Goal: Task Accomplishment & Management: Use online tool/utility

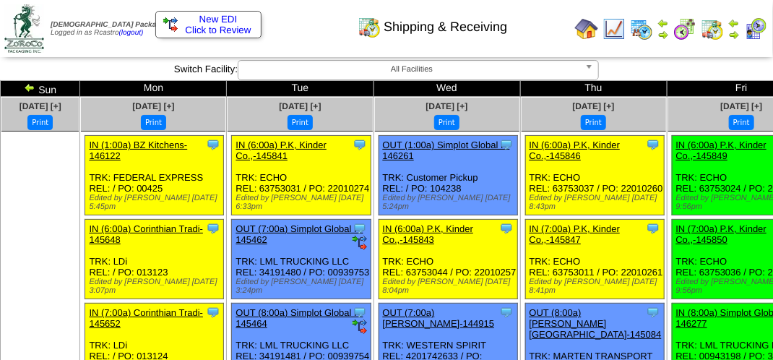
click at [736, 30] on img at bounding box center [735, 35] width 12 height 12
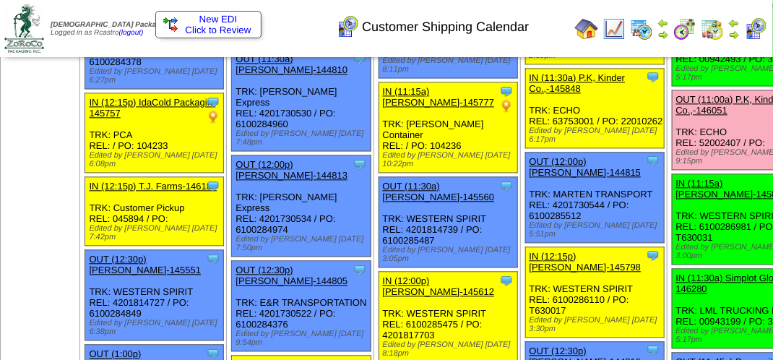
scroll to position [1156, 0]
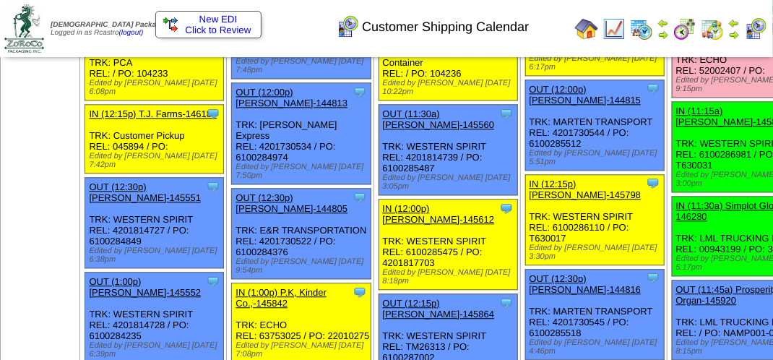
click at [676, 43] on link "OUT (11:00a) P.K, Kinder Co.,-146051" at bounding box center [729, 33] width 106 height 22
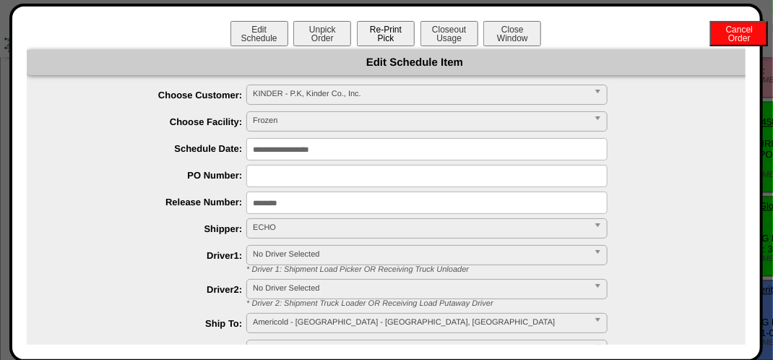
click at [376, 35] on button "Re-Print Pick" at bounding box center [386, 33] width 58 height 25
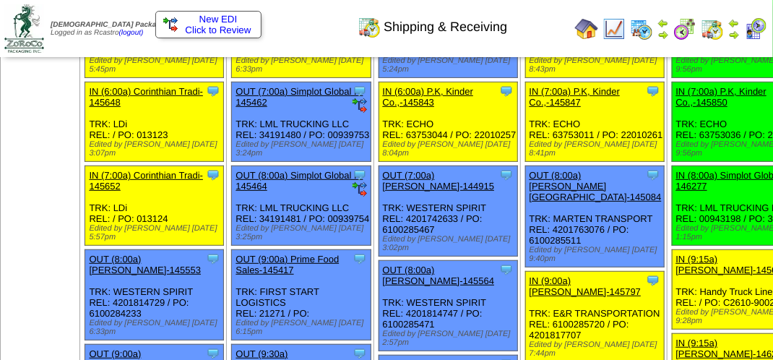
scroll to position [145, 0]
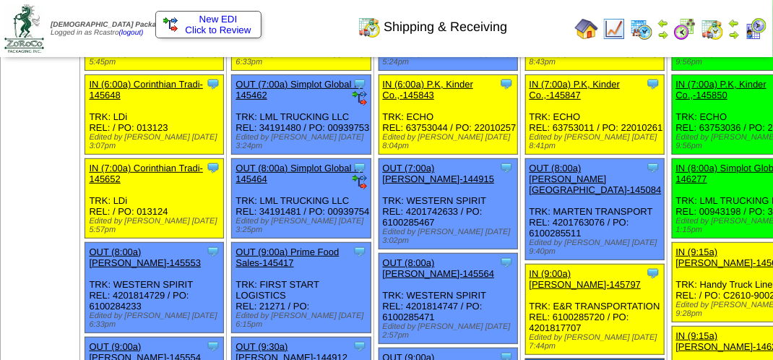
click at [740, 33] on img at bounding box center [735, 35] width 12 height 12
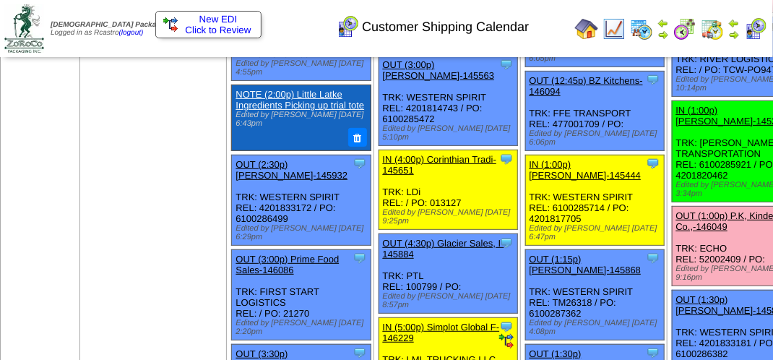
scroll to position [2041, 0]
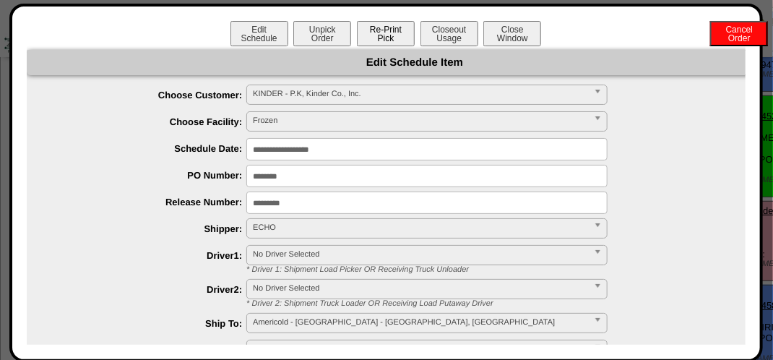
click at [368, 35] on button "Re-Print Pick" at bounding box center [386, 33] width 58 height 25
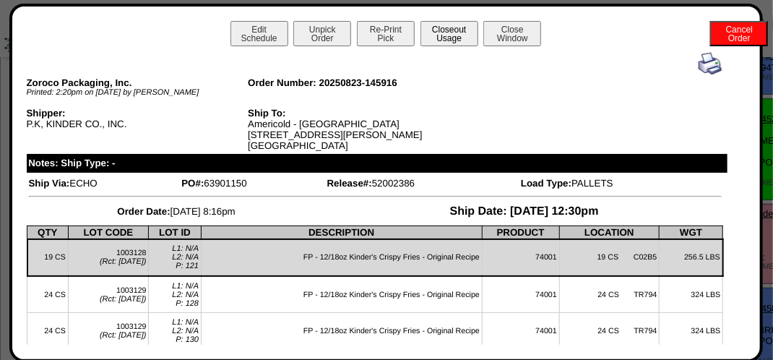
click at [445, 37] on button "Closeout Usage" at bounding box center [450, 33] width 58 height 25
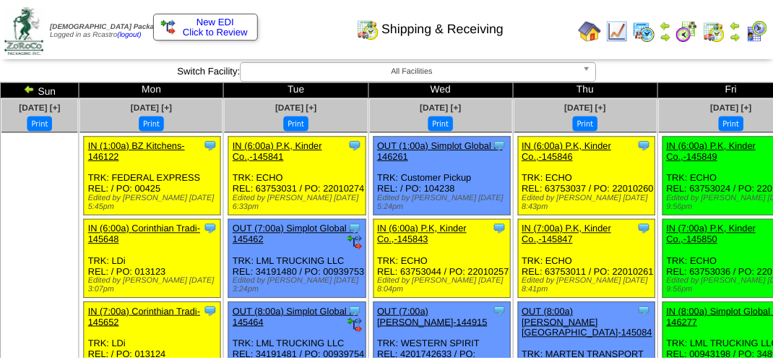
scroll to position [145, 0]
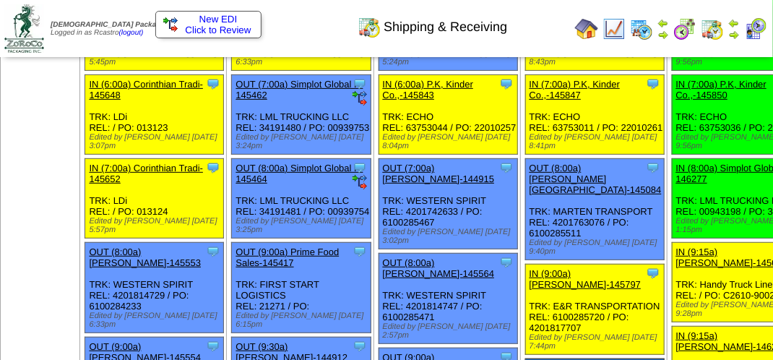
click at [734, 29] on img at bounding box center [735, 35] width 12 height 12
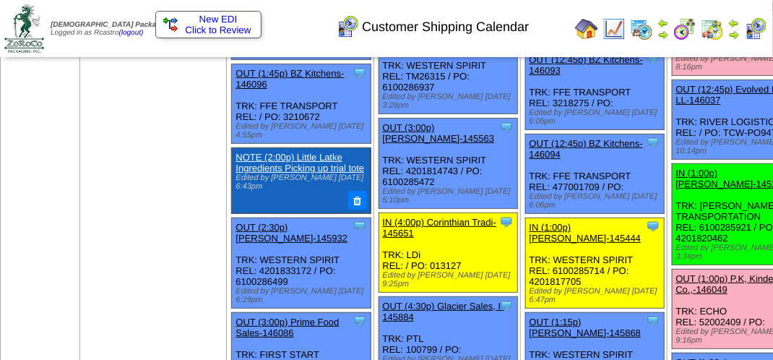
scroll to position [2107, 0]
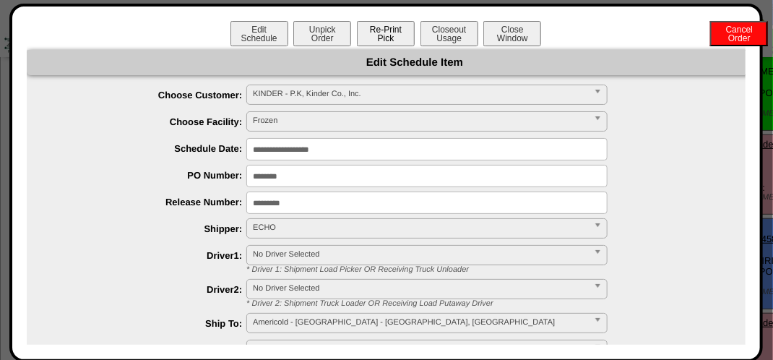
click at [395, 36] on button "Re-Print Pick" at bounding box center [386, 33] width 58 height 25
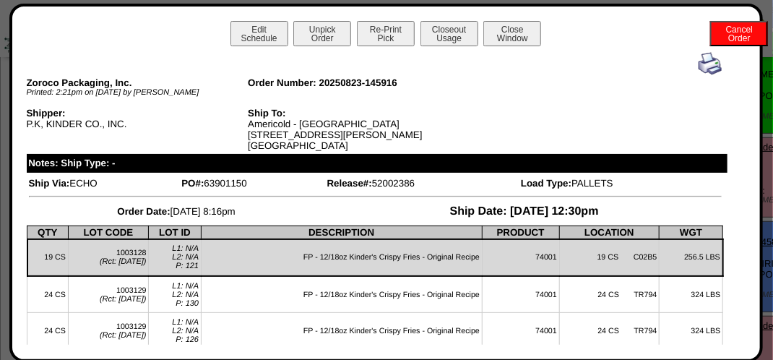
click at [699, 65] on img at bounding box center [710, 63] width 23 height 23
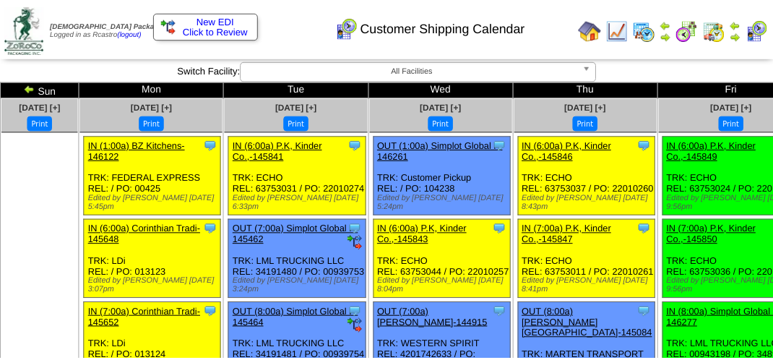
scroll to position [2107, 0]
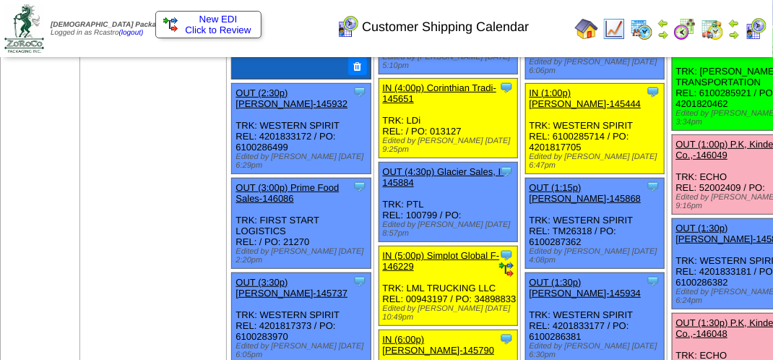
click at [760, 33] on img at bounding box center [755, 28] width 23 height 23
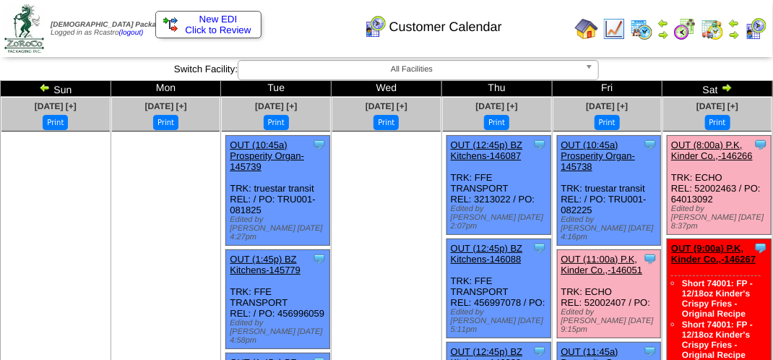
click at [733, 152] on link "OUT (8:00a) P.K, Kinder Co.,-146266" at bounding box center [712, 150] width 82 height 22
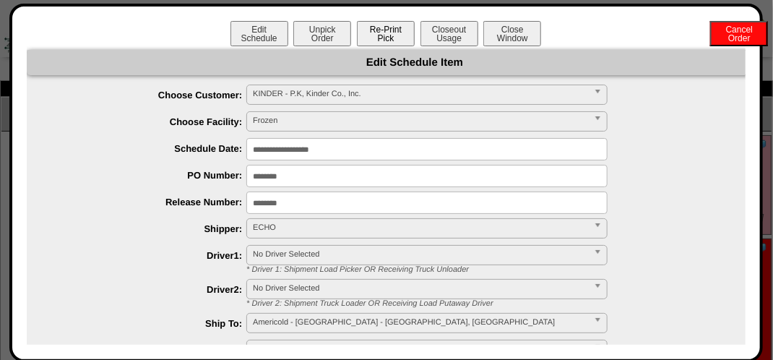
click at [377, 35] on button "Re-Print Pick" at bounding box center [386, 33] width 58 height 25
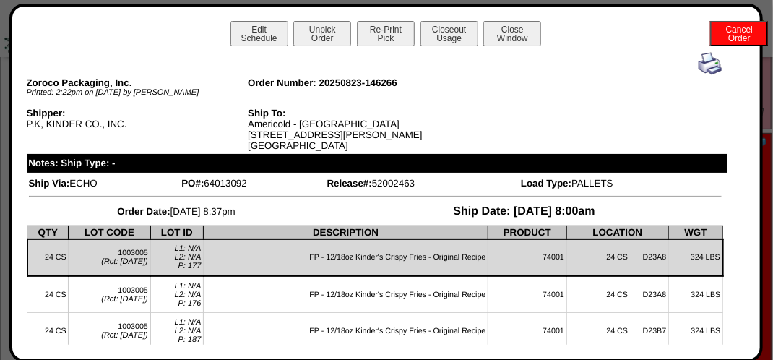
scroll to position [212, 0]
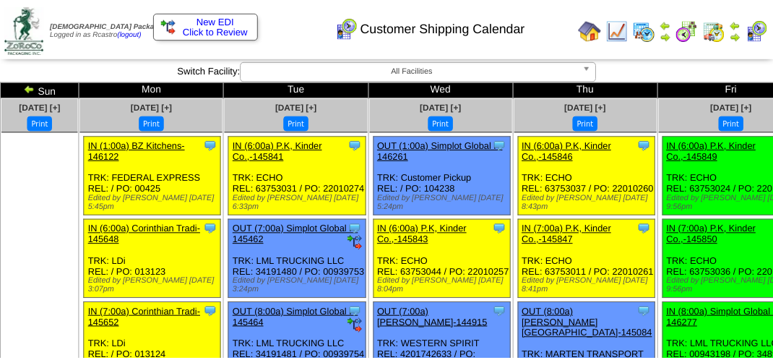
scroll to position [2107, 0]
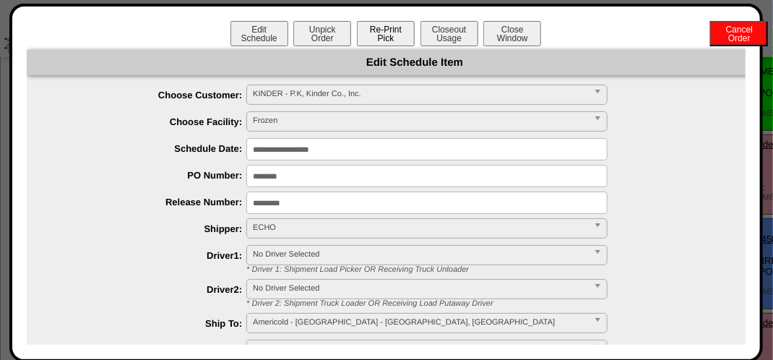
click at [389, 33] on button "Re-Print Pick" at bounding box center [386, 33] width 58 height 25
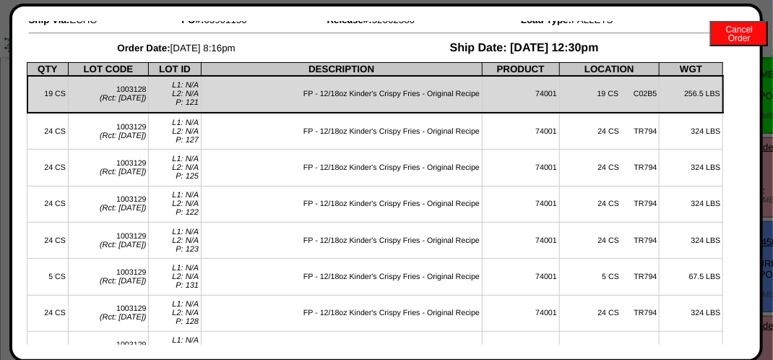
scroll to position [211, 0]
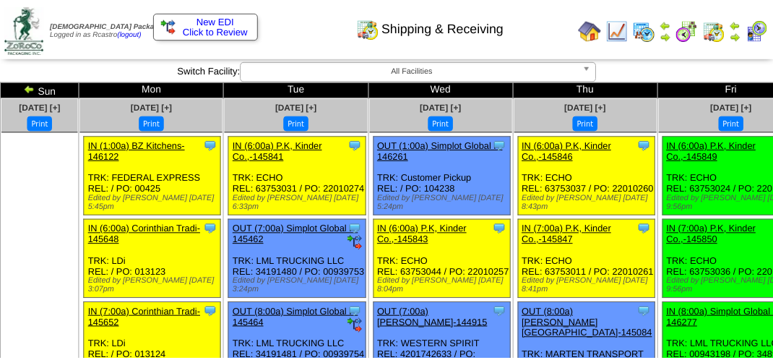
scroll to position [145, 0]
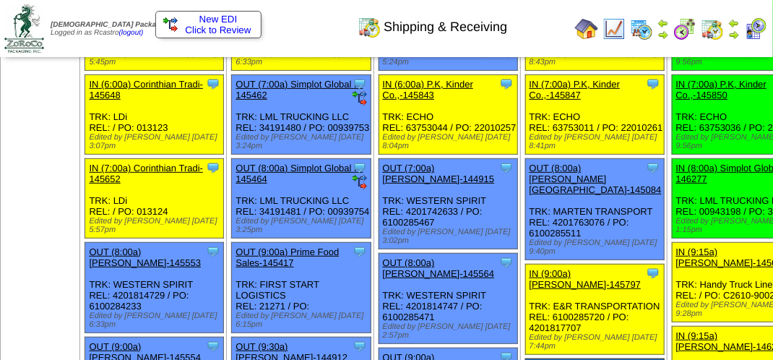
click at [737, 33] on img at bounding box center [735, 35] width 12 height 12
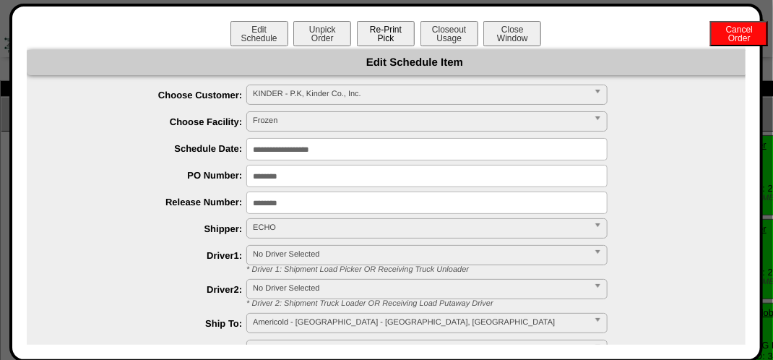
click at [384, 40] on button "Re-Print Pick" at bounding box center [386, 33] width 58 height 25
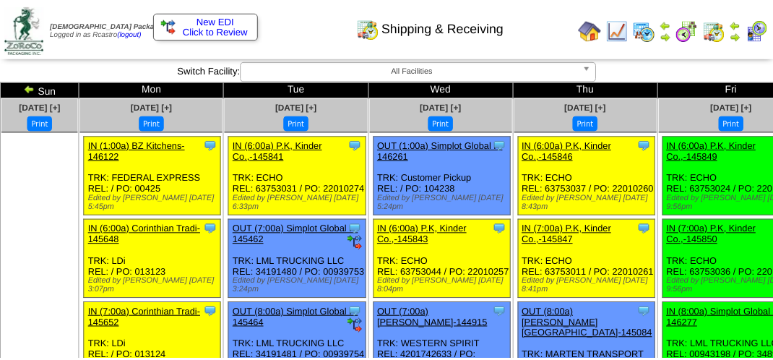
scroll to position [145, 0]
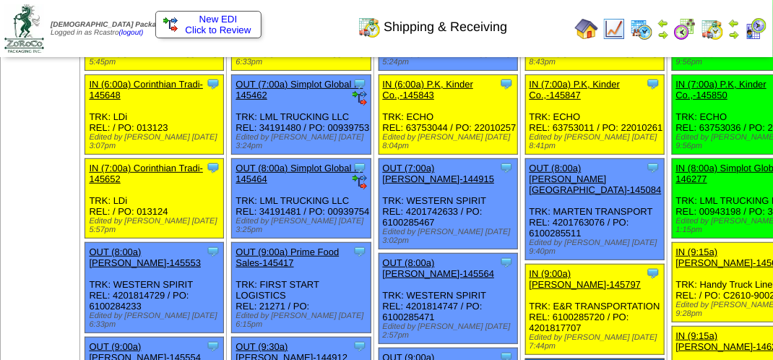
click at [762, 33] on img at bounding box center [755, 28] width 23 height 23
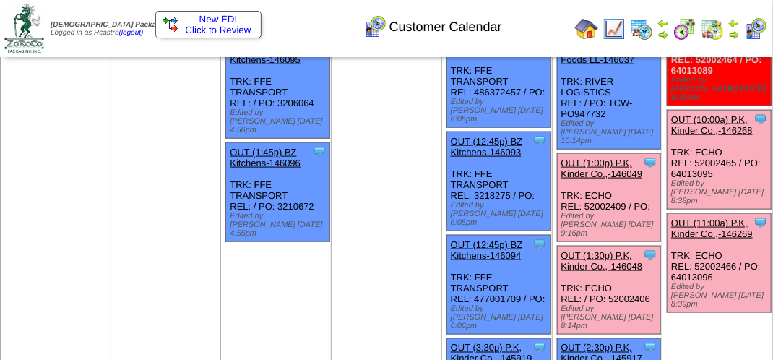
scroll to position [626, 0]
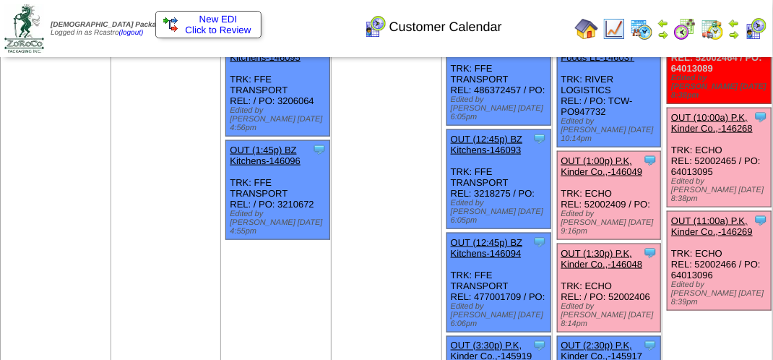
click at [718, 112] on link "OUT (10:00a) P.K, Kinder Co.,-146268" at bounding box center [712, 123] width 82 height 22
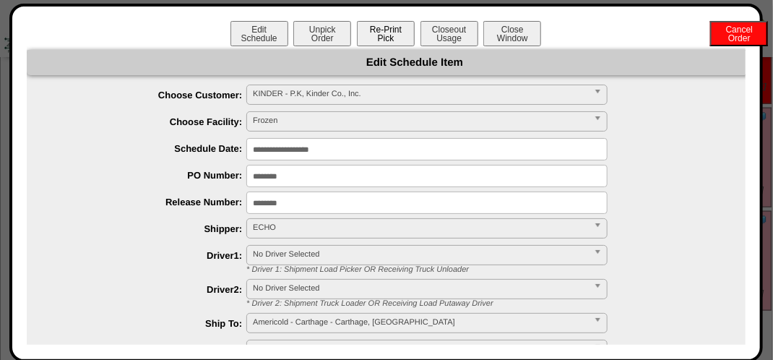
click at [388, 32] on button "Re-Print Pick" at bounding box center [386, 33] width 58 height 25
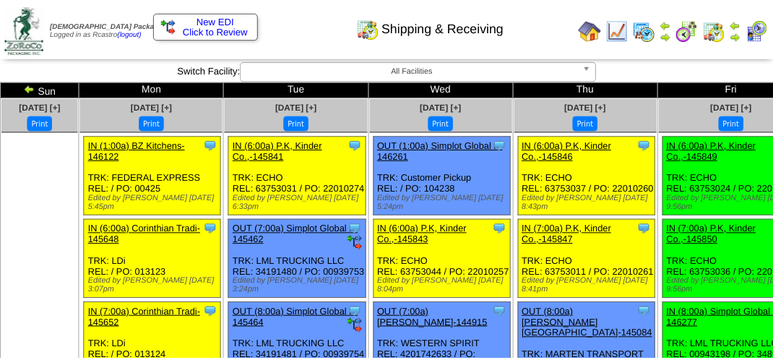
scroll to position [145, 0]
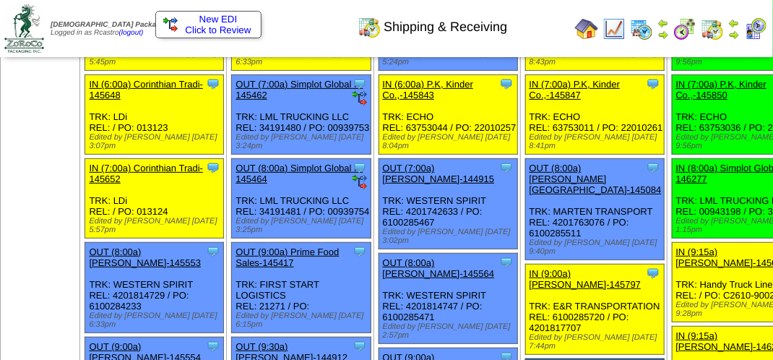
click at [754, 31] on img at bounding box center [755, 28] width 23 height 23
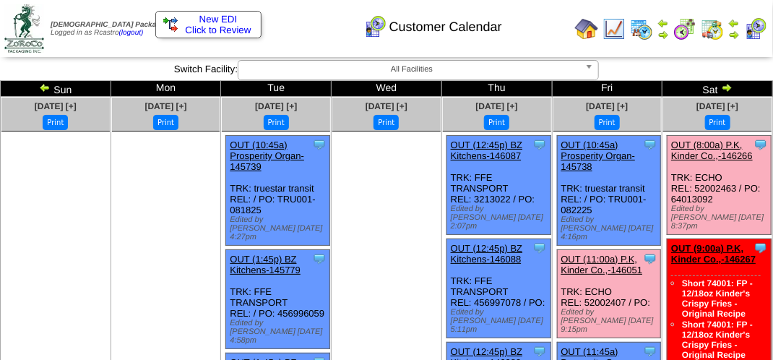
click at [726, 150] on link "OUT (8:00a) P.K, Kinder Co.,-146266" at bounding box center [712, 150] width 82 height 22
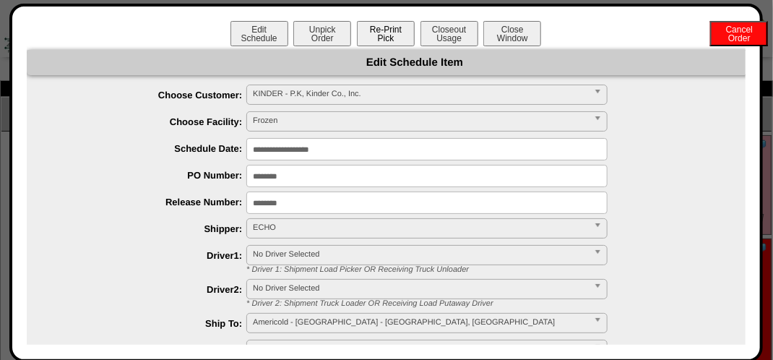
click at [371, 33] on button "Re-Print Pick" at bounding box center [386, 33] width 58 height 25
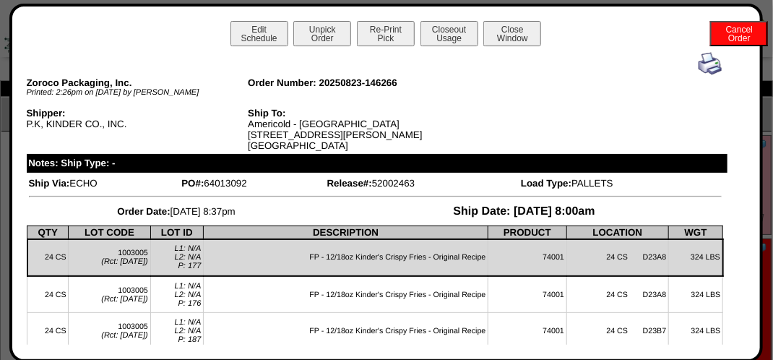
click at [699, 64] on img at bounding box center [710, 63] width 23 height 23
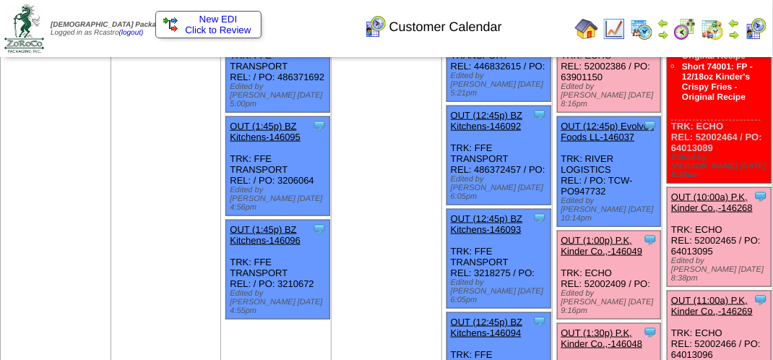
scroll to position [549, 0]
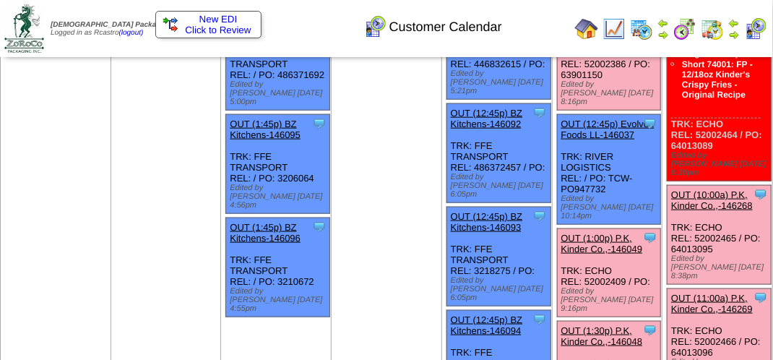
click at [718, 189] on link "OUT (10:00a) P.K, Kinder Co.,-146268" at bounding box center [712, 200] width 82 height 22
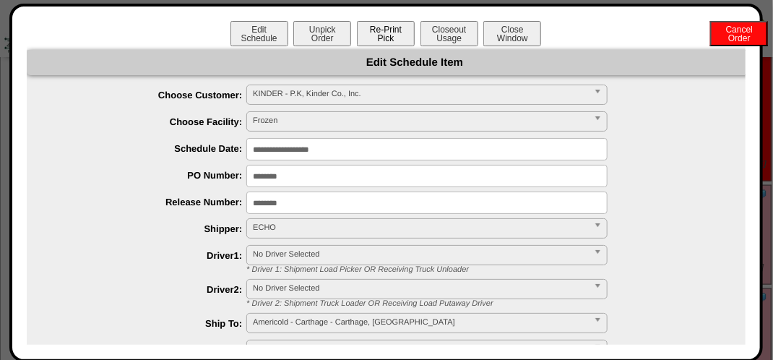
click at [392, 29] on button "Re-Print Pick" at bounding box center [386, 33] width 58 height 25
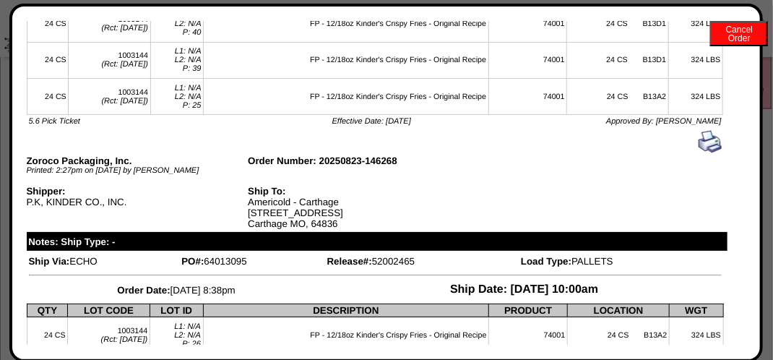
scroll to position [0, 0]
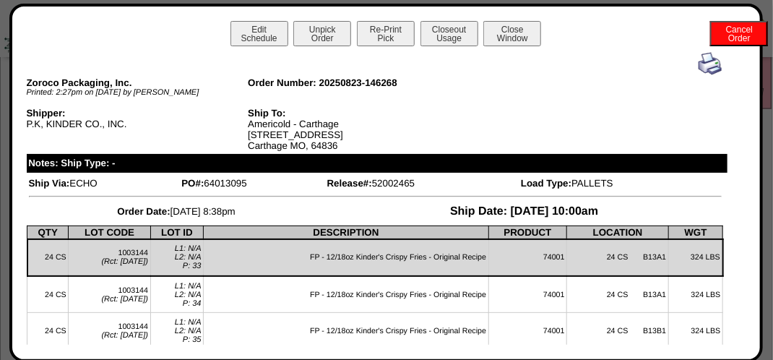
click at [699, 59] on img at bounding box center [710, 63] width 23 height 23
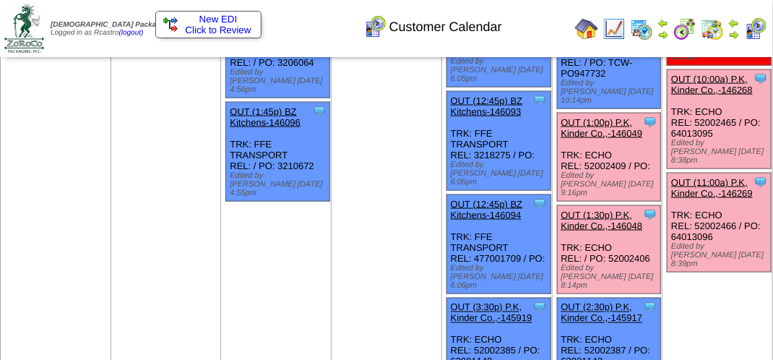
scroll to position [616, 0]
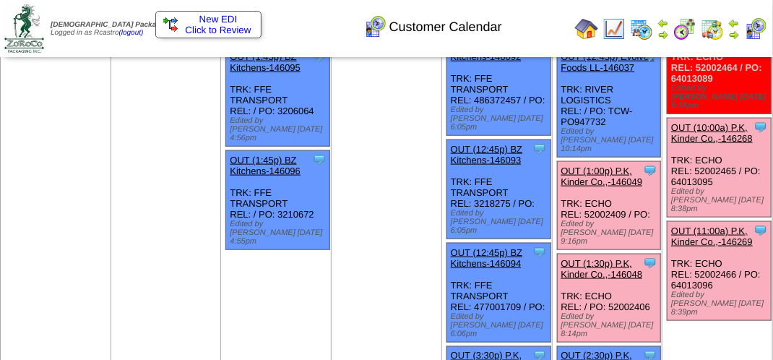
click at [713, 225] on link "OUT (11:00a) P.K, Kinder Co.,-146269" at bounding box center [712, 236] width 82 height 22
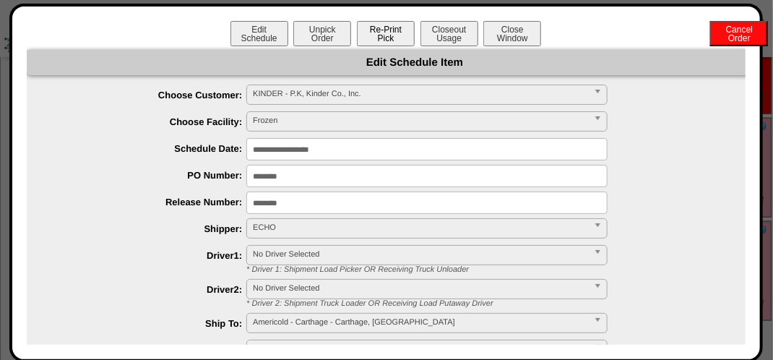
click at [364, 30] on button "Re-Print Pick" at bounding box center [386, 33] width 58 height 25
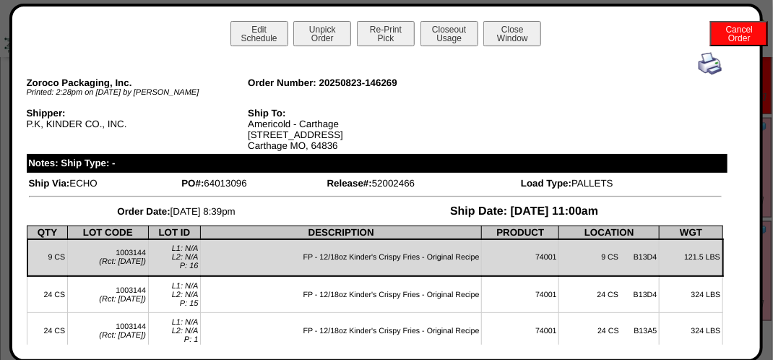
click at [699, 61] on img at bounding box center [710, 63] width 23 height 23
